Goal: Task Accomplishment & Management: Complete application form

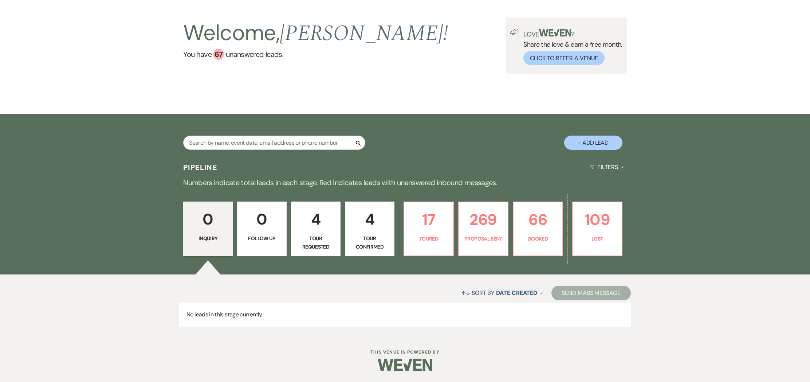
click at [608, 141] on button "+ Add Lead" at bounding box center [593, 143] width 58 height 14
select select "735"
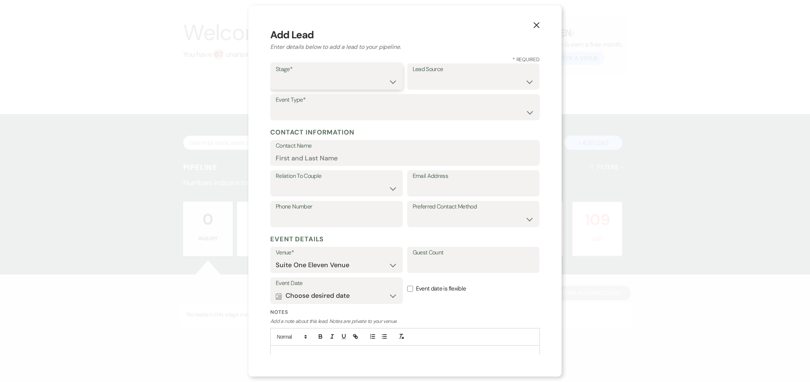
click at [384, 81] on select "Inquiry Follow Up Tour Requested Tour Confirmed Toured Proposal Sent Booked Lost" at bounding box center [337, 82] width 122 height 14
select select "1"
click at [447, 79] on select "Weven Venue Website Instagram Facebook Pinterest Google The Knot Wedding Wire H…" at bounding box center [474, 82] width 122 height 14
select select "20"
click at [290, 107] on select "Wedding Anniversary Party Baby Shower Bachelorette / Bachelor Party Birthday Pa…" at bounding box center [405, 112] width 259 height 14
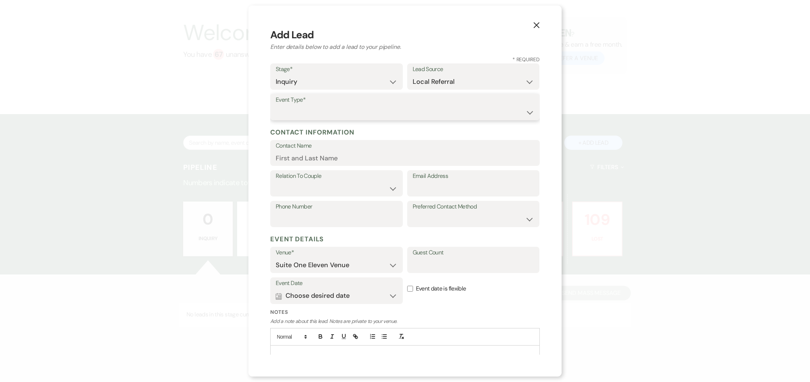
select select "13"
click at [437, 108] on input "Other Type*" at bounding box center [474, 112] width 122 height 14
type input "Greek Event"
click at [314, 158] on input "Contact Name" at bounding box center [405, 158] width 259 height 14
type input "[PERSON_NAME]"
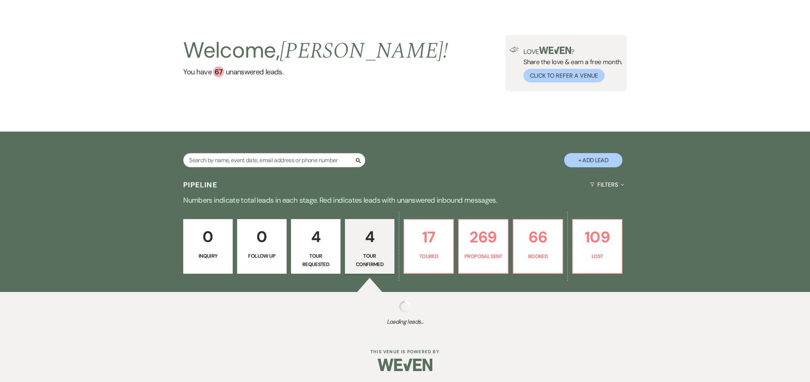
scroll to position [24, 0]
select select "4"
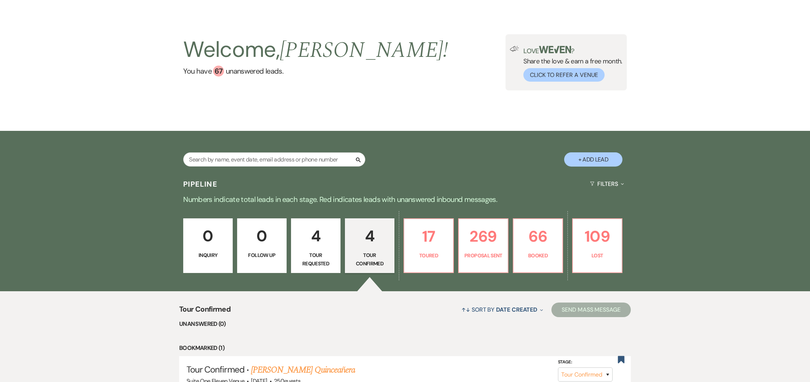
scroll to position [26, 0]
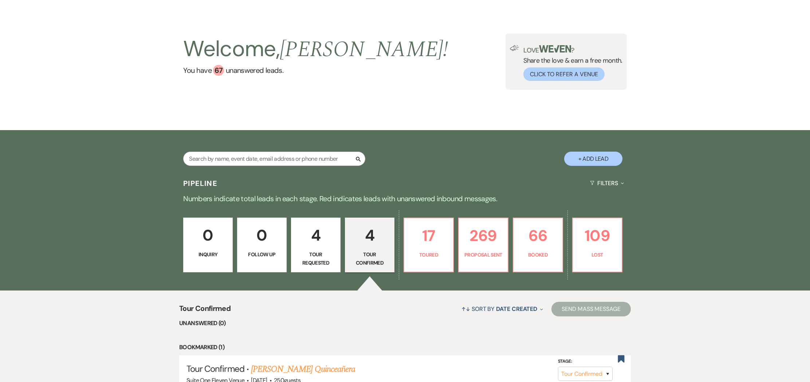
click at [600, 160] on button "+ Add Lead" at bounding box center [593, 159] width 58 height 14
select select "735"
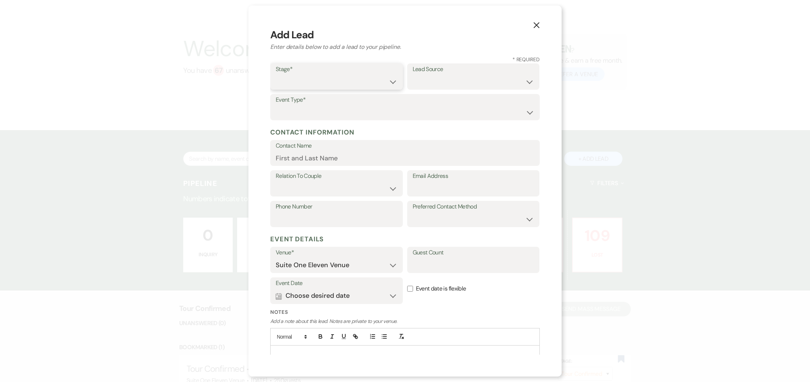
click at [393, 82] on select "Inquiry Follow Up Tour Requested Tour Confirmed Toured Proposal Sent Booked Lost" at bounding box center [337, 82] width 122 height 14
select select "1"
click at [493, 80] on select "Weven Venue Website Instagram Facebook Pinterest Google The Knot Wedding Wire H…" at bounding box center [474, 82] width 122 height 14
select select "20"
click at [352, 110] on select "Wedding Anniversary Party Baby Shower Bachelorette / Bachelor Party Birthday Pa…" at bounding box center [405, 112] width 259 height 14
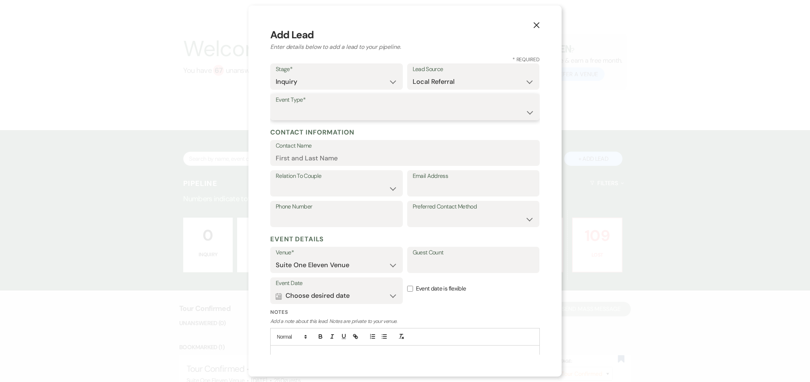
select select "13"
click at [452, 110] on input "Other Type*" at bounding box center [474, 112] width 122 height 14
type input "Greek Event"
click at [321, 156] on input "Contact Name" at bounding box center [405, 158] width 259 height 14
type input "[PERSON_NAME]"
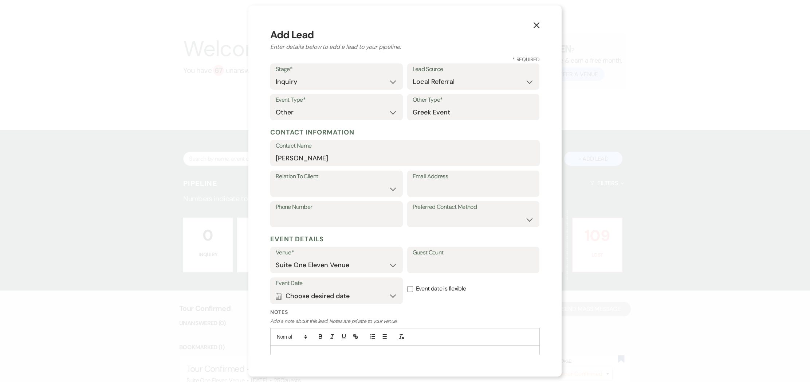
click at [315, 176] on label "Relation To Client" at bounding box center [337, 176] width 122 height 11
click at [442, 184] on input "Email Address" at bounding box center [474, 189] width 122 height 14
type input "[EMAIL_ADDRESS][DOMAIN_NAME]"
type input "[PHONE_NUMBER]"
click at [451, 223] on select "Email Phone Text" at bounding box center [474, 219] width 122 height 14
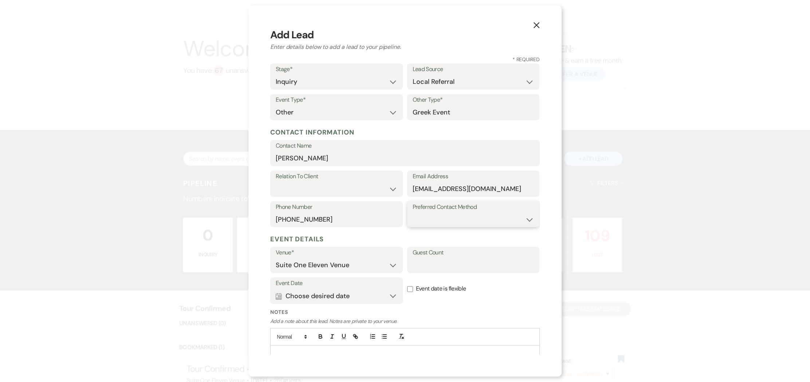
select select "email"
click at [455, 268] on input "Guest Count" at bounding box center [474, 265] width 122 height 14
type input "500"
click at [394, 295] on button "Calendar Choose desired date Expand" at bounding box center [337, 296] width 122 height 15
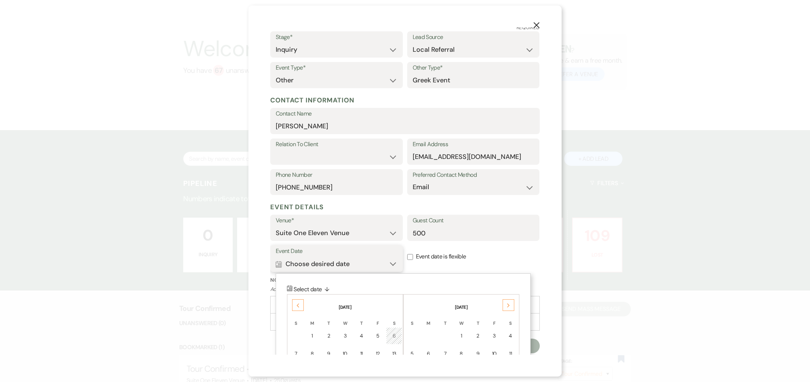
scroll to position [31, 0]
click at [299, 303] on div "Previous" at bounding box center [298, 306] width 12 height 12
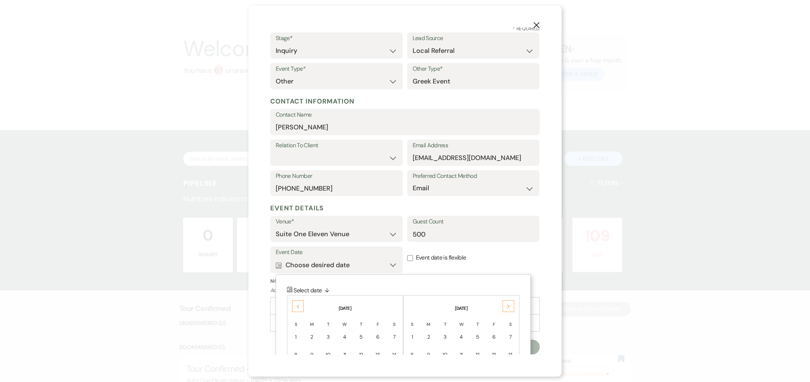
click at [299, 303] on div "Previous" at bounding box center [298, 306] width 12 height 12
click at [299, 303] on icon "Previous" at bounding box center [298, 304] width 4 height 4
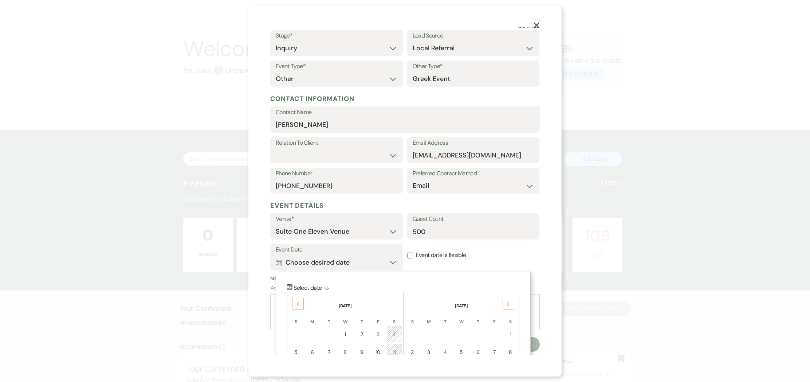
scroll to position [33, 0]
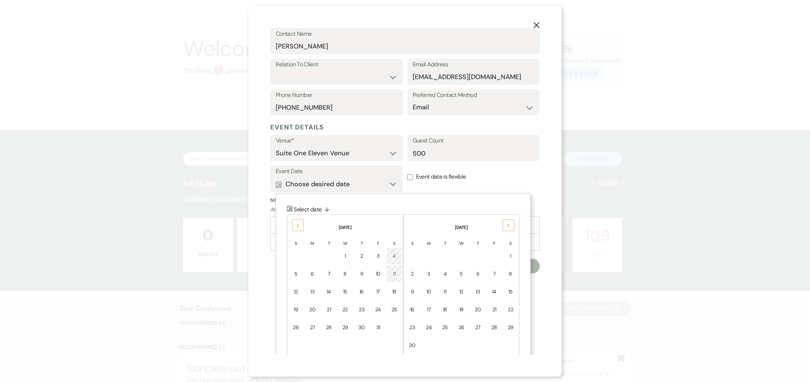
click at [378, 310] on div "24" at bounding box center [378, 310] width 6 height 8
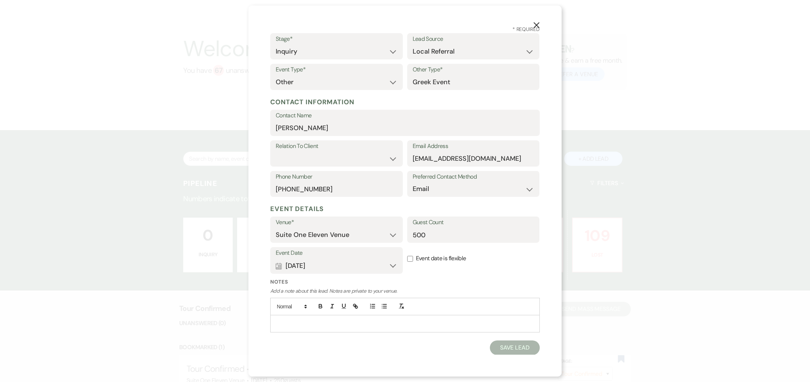
click at [526, 346] on button "Save Lead" at bounding box center [515, 347] width 50 height 15
click at [333, 157] on select "Client Event Planner Parent of Client Family Member Friend Other" at bounding box center [336, 159] width 121 height 14
select select "2"
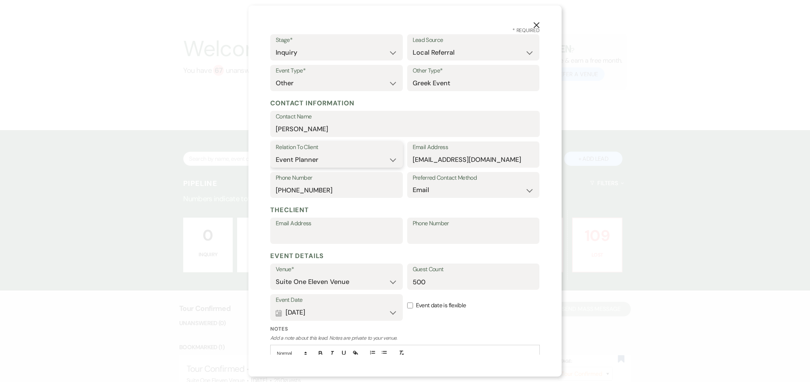
scroll to position [76, 0]
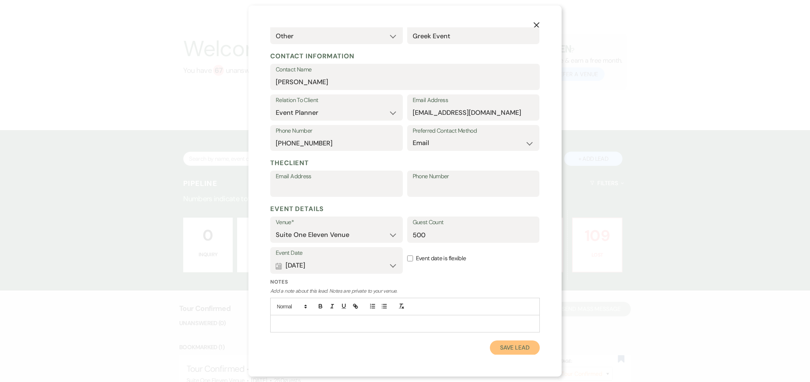
click at [515, 348] on button "Save Lead" at bounding box center [515, 347] width 50 height 15
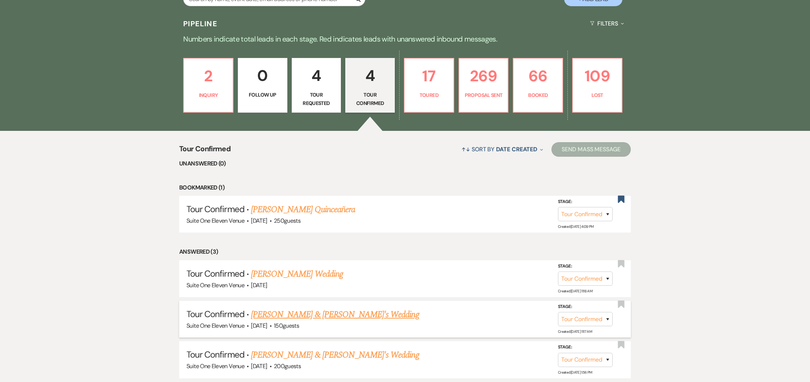
scroll to position [186, 0]
click at [213, 76] on p "2" at bounding box center [208, 75] width 40 height 24
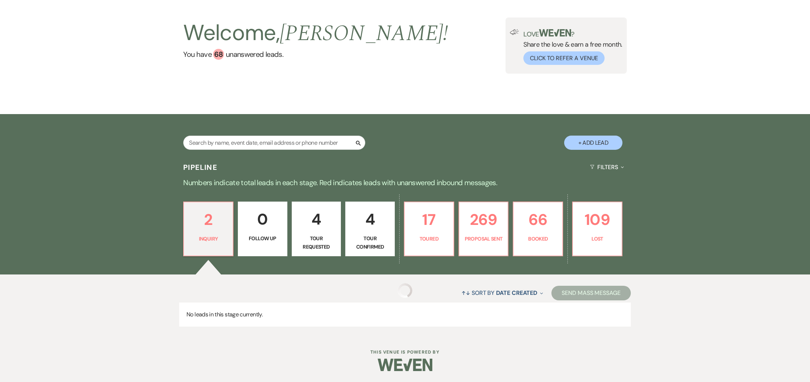
scroll to position [159, 0]
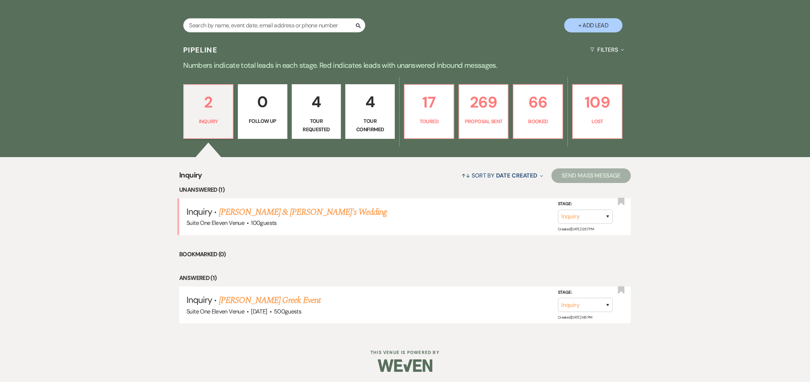
click at [262, 301] on link "[PERSON_NAME] Greek Event" at bounding box center [270, 300] width 102 height 13
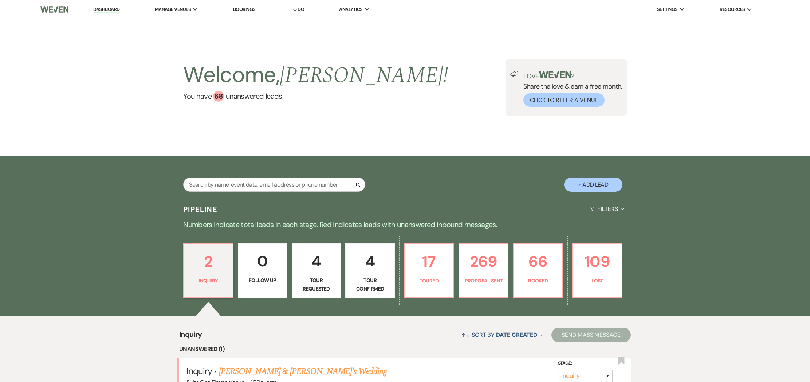
select select "20"
select select "13"
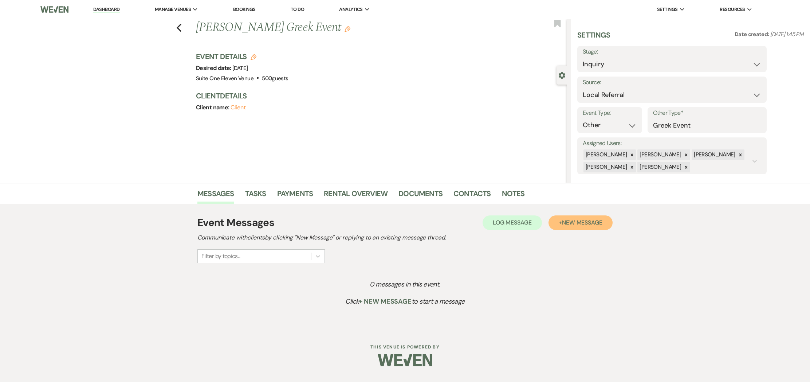
click at [562, 220] on span "New Message" at bounding box center [582, 223] width 40 height 8
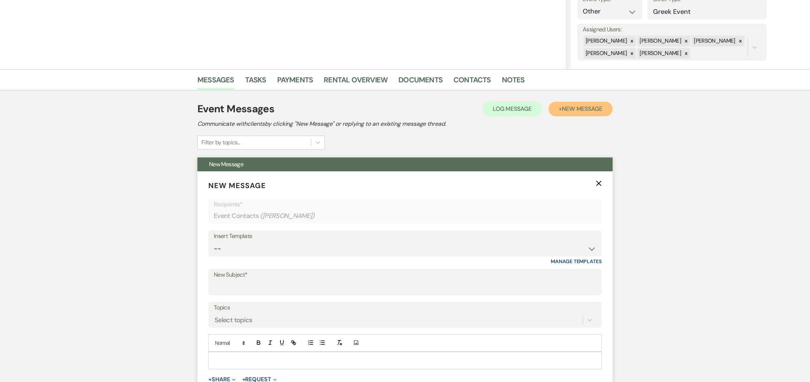
scroll to position [120, 0]
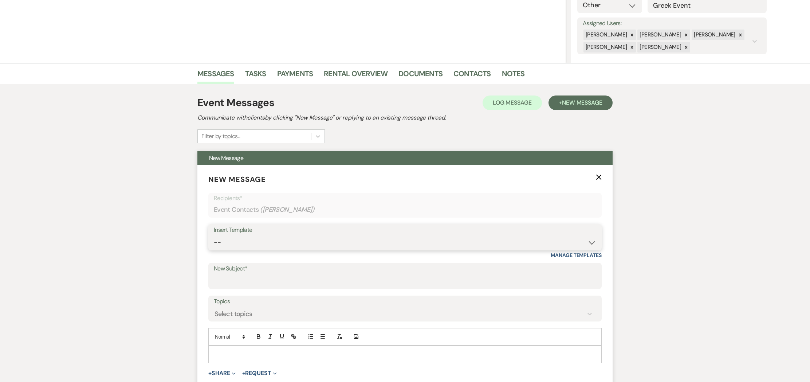
click at [590, 240] on select "-- Weven Planning Portal Introduction (Booked Events) Initial Inquiry Response …" at bounding box center [405, 242] width 383 height 14
select select "2840"
type input "Suite One Eleven Venue Pricing & Amenities Information"
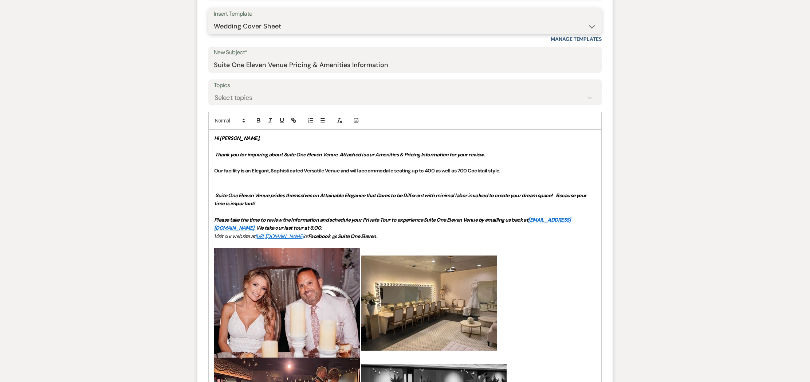
scroll to position [342, 0]
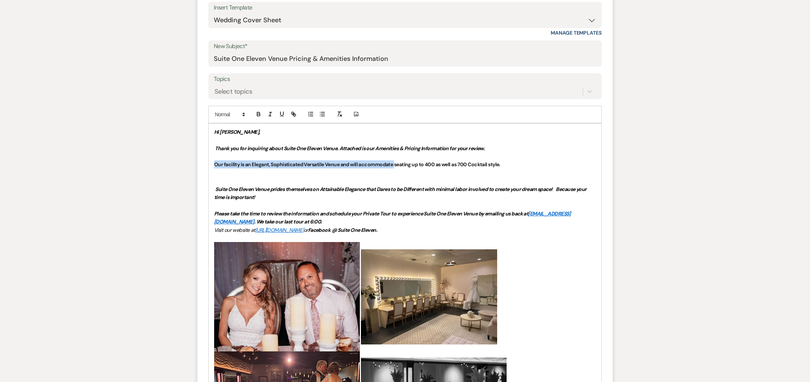
drag, startPoint x: 214, startPoint y: 165, endPoint x: 395, endPoint y: 166, distance: 181.1
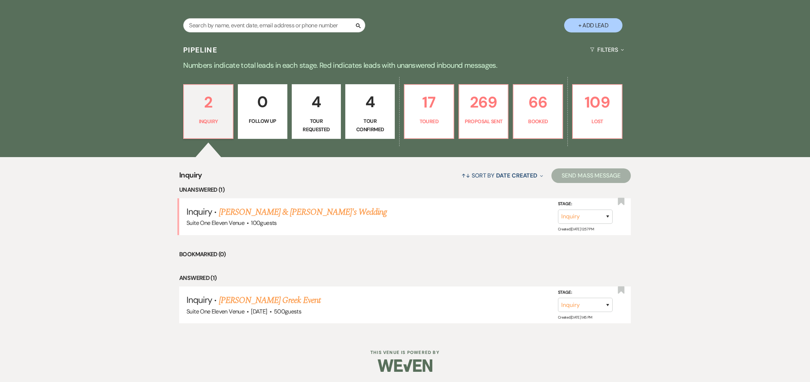
scroll to position [159, 0]
click at [264, 299] on link "[PERSON_NAME] Greek Event" at bounding box center [270, 300] width 102 height 13
select select "20"
select select "13"
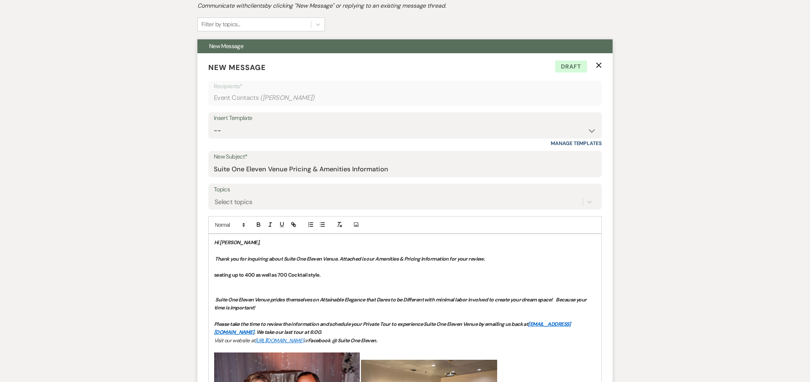
scroll to position [236, 0]
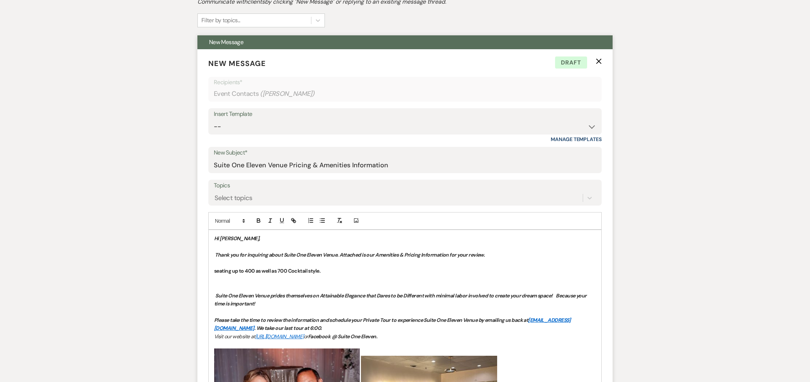
click at [215, 271] on strong "seating up to 400 as well as 700 Cocktail style." at bounding box center [267, 270] width 106 height 7
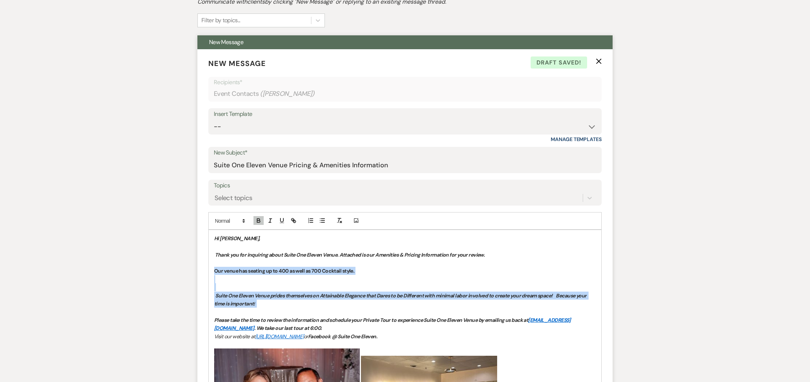
scroll to position [236, 0]
drag, startPoint x: 232, startPoint y: 270, endPoint x: 418, endPoint y: 303, distance: 188.3
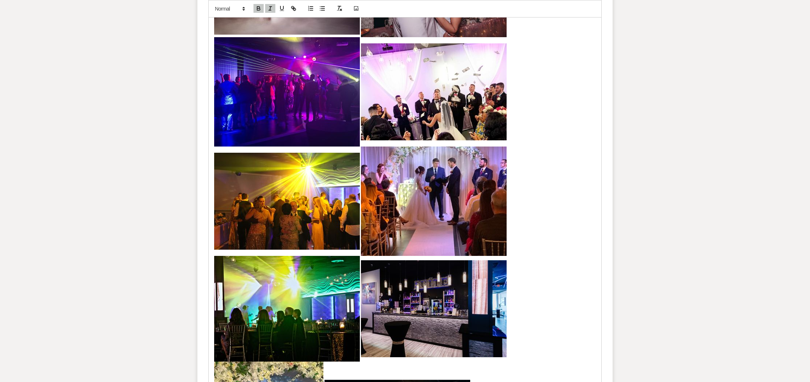
scroll to position [819, 0]
click at [526, 228] on p "﻿ ﻿ ﻿ ﻿" at bounding box center [405, 200] width 382 height 109
click at [514, 227] on p "﻿ ﻿ ﻿ ﻿" at bounding box center [405, 200] width 382 height 109
click at [510, 227] on p "﻿ ﻿ ﻿ ﻿" at bounding box center [405, 200] width 382 height 109
click at [509, 227] on p "﻿ ﻿ ﻿ ﻿" at bounding box center [405, 200] width 382 height 109
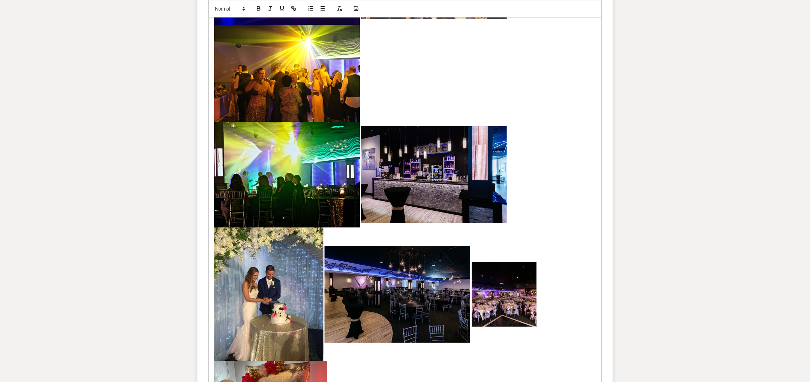
scroll to position [956, 0]
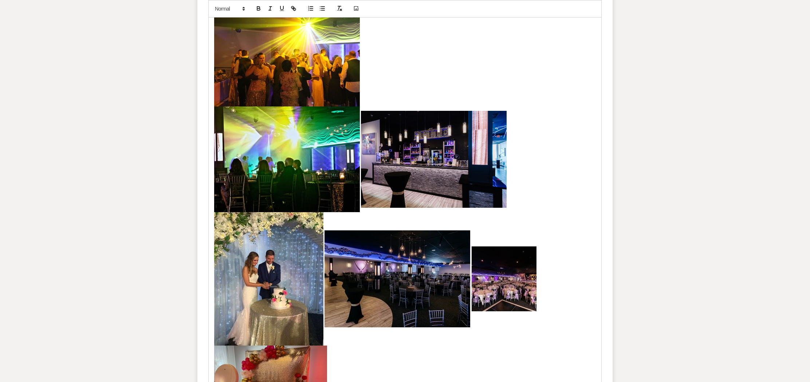
click at [340, 223] on p "﻿ ﻿ ﻿ ﻿ ﻿ ﻿ ﻿ ﻿" at bounding box center [405, 319] width 382 height 215
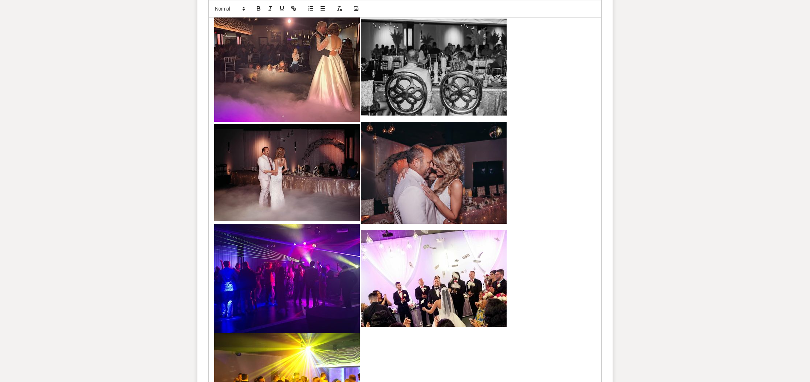
scroll to position [627, 0]
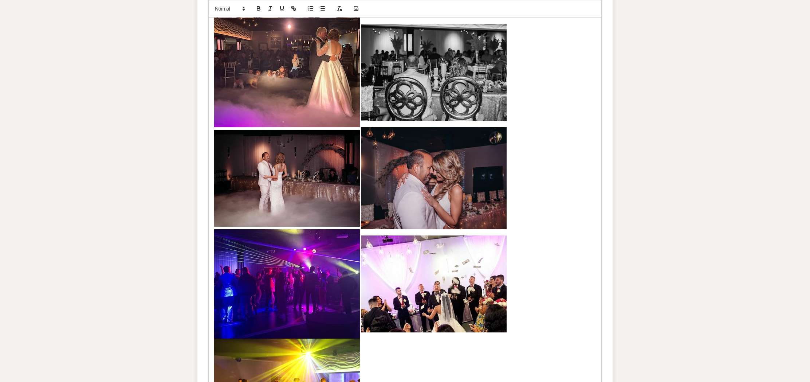
click at [526, 182] on p "﻿ ﻿ ﻿ ﻿" at bounding box center [405, 178] width 382 height 102
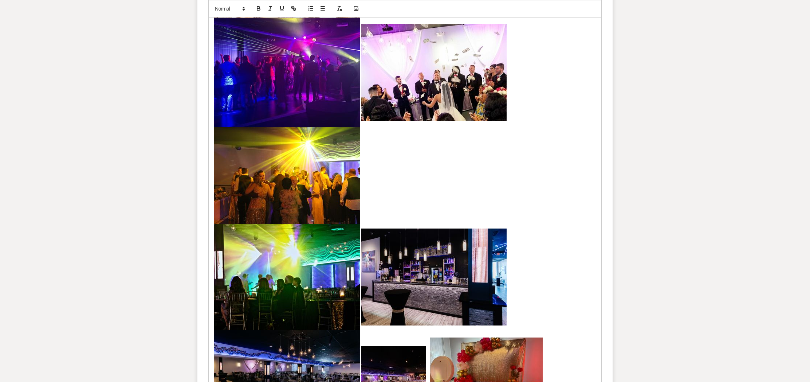
click at [523, 111] on p "﻿ ﻿ ﻿ ﻿" at bounding box center [405, 72] width 382 height 109
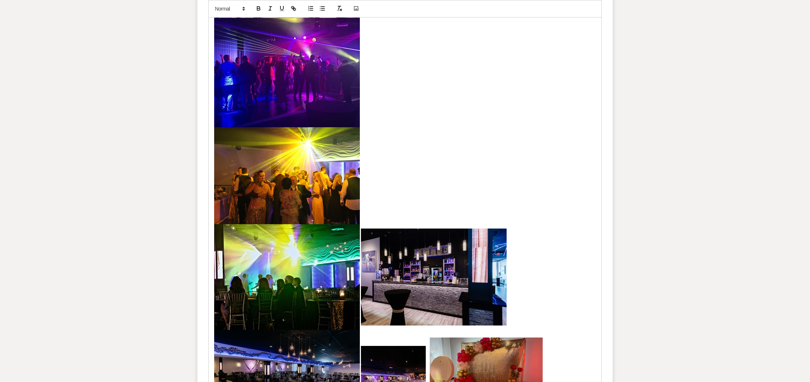
click at [212, 177] on div "Hi [PERSON_NAME], Thank you for inquiring about Suite One Eleven Venue. Attache…" at bounding box center [405, 224] width 393 height 771
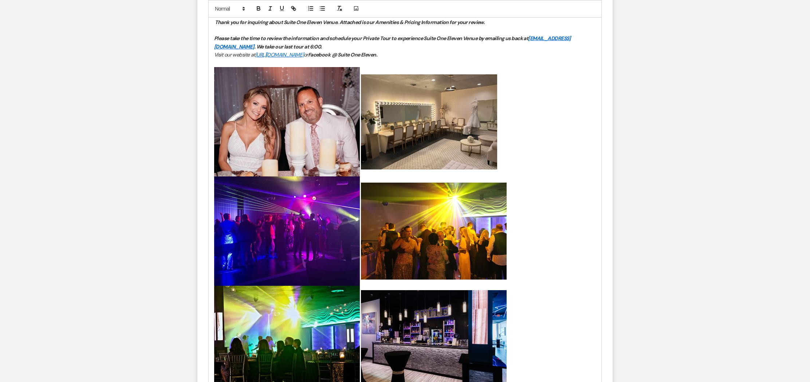
scroll to position [467, 0]
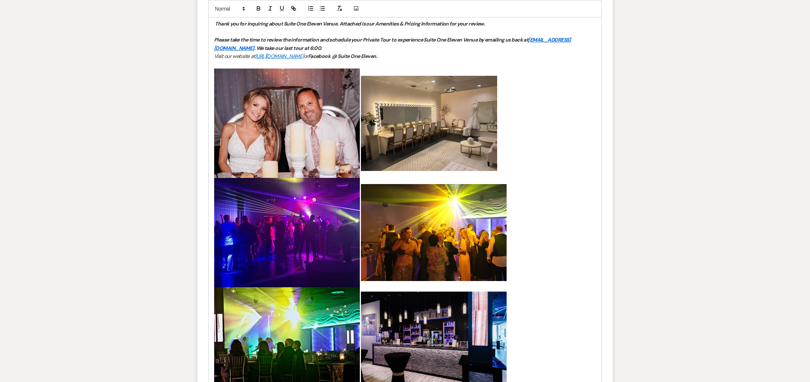
click at [507, 137] on p "﻿ ﻿ ﻿ ﻿" at bounding box center [405, 122] width 382 height 109
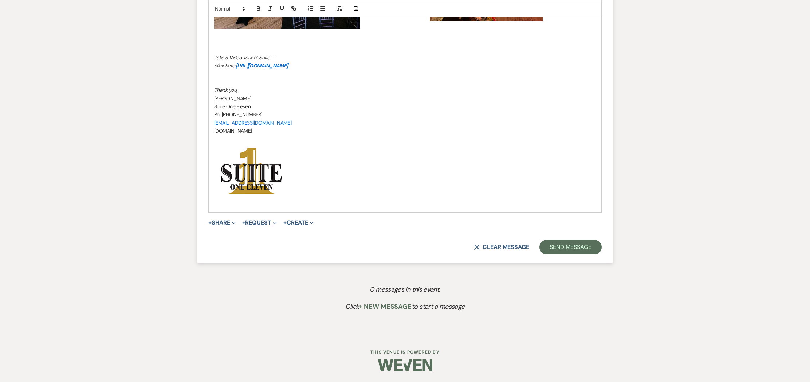
scroll to position [825, 0]
click at [274, 222] on button "+ Request Expand" at bounding box center [259, 223] width 35 height 6
click at [225, 224] on button "+ Share Expand" at bounding box center [221, 223] width 27 height 6
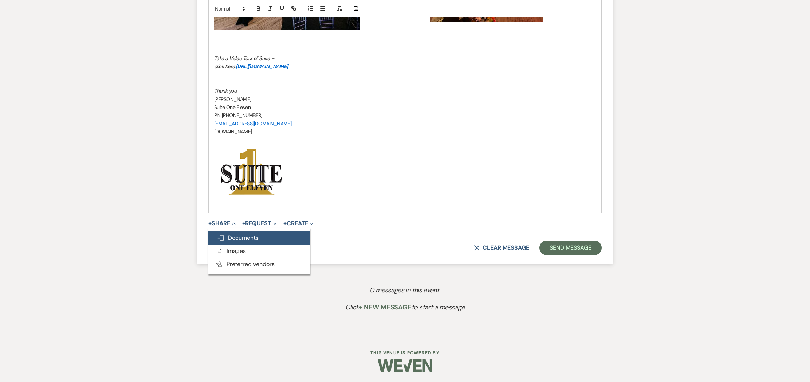
click at [234, 236] on span "Doc Upload Documents" at bounding box center [238, 238] width 42 height 8
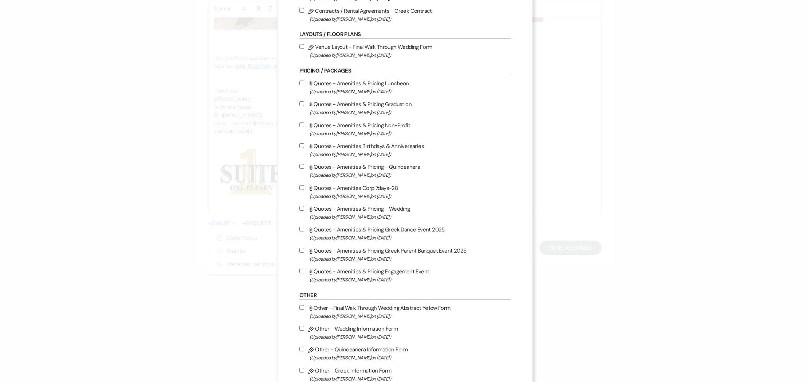
scroll to position [132, 0]
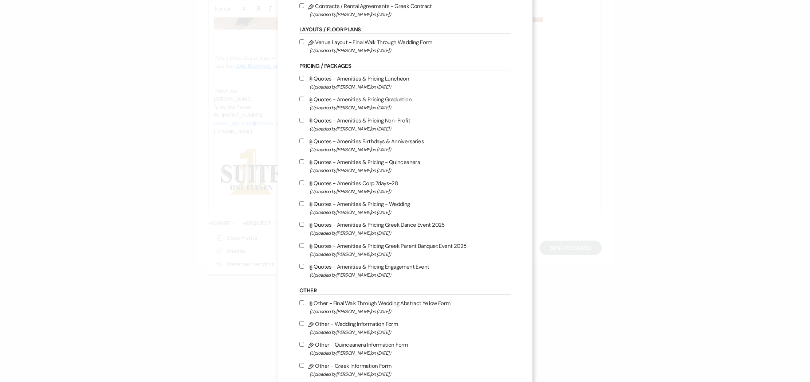
click at [299, 226] on input "Attach File Quotes - Amenities & Pricing Greek Dance Event 2025 (Uploaded by [P…" at bounding box center [301, 224] width 5 height 5
checkbox input "true"
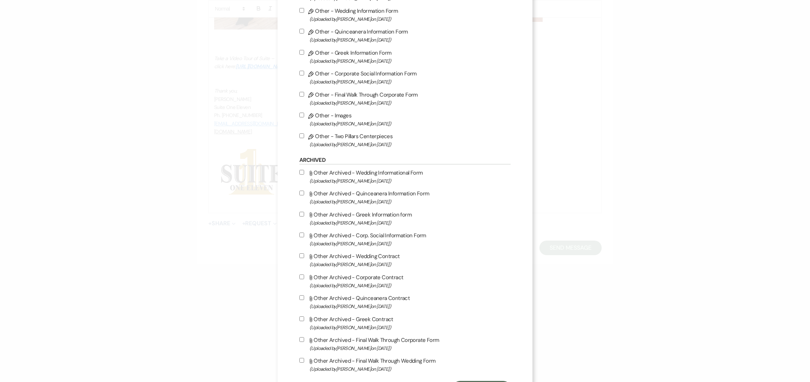
scroll to position [486, 0]
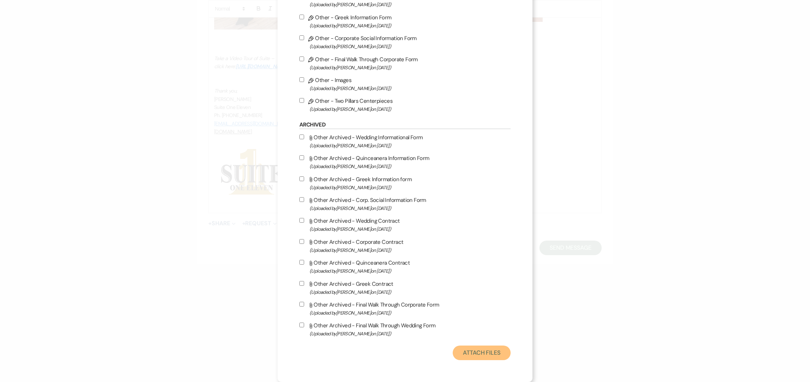
click at [472, 354] on button "Attach Files" at bounding box center [482, 352] width 58 height 15
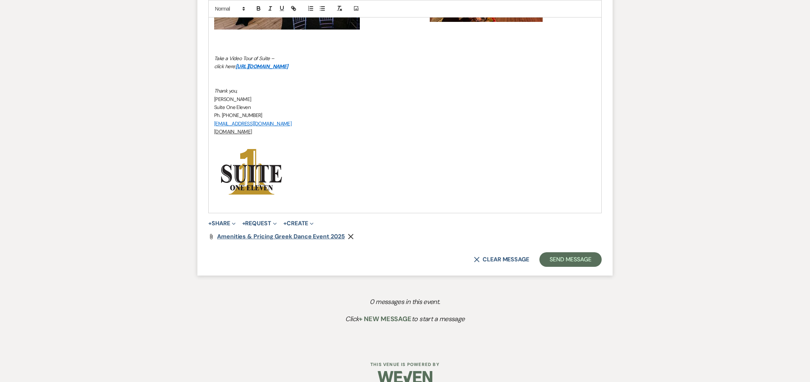
click at [323, 237] on span "Amenities & Pricing Greek Dance Event 2025" at bounding box center [281, 236] width 128 height 8
click at [580, 261] on button "Send Message" at bounding box center [571, 259] width 62 height 15
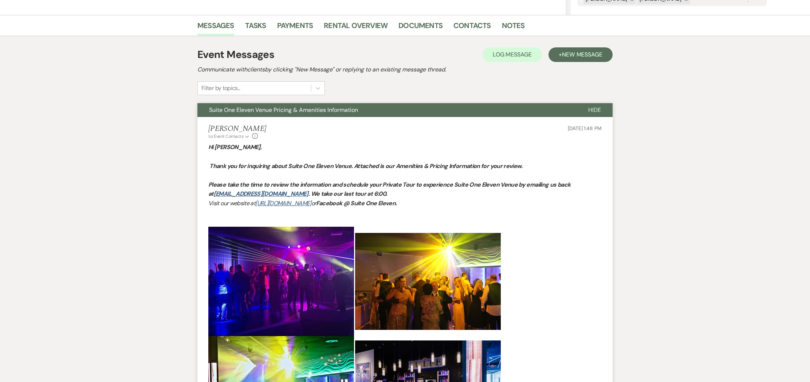
scroll to position [0, 0]
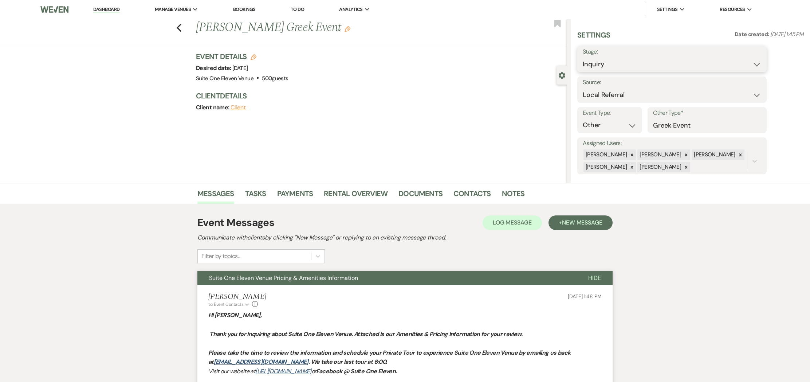
click at [749, 66] on select "Inquiry Follow Up Tour Requested Tour Confirmed Toured Proposal Sent Booked Lost" at bounding box center [672, 64] width 179 height 14
select select "6"
drag, startPoint x: 754, startPoint y: 60, endPoint x: 738, endPoint y: 51, distance: 18.6
click at [752, 59] on button "Save" at bounding box center [746, 59] width 41 height 15
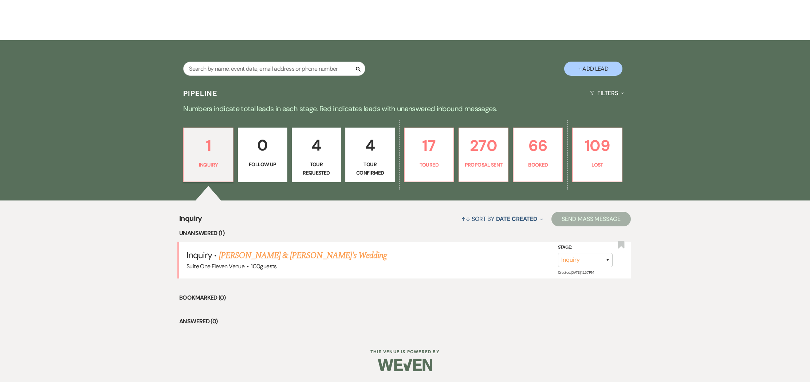
scroll to position [115, 0]
